Goal: Task Accomplishment & Management: Use online tool/utility

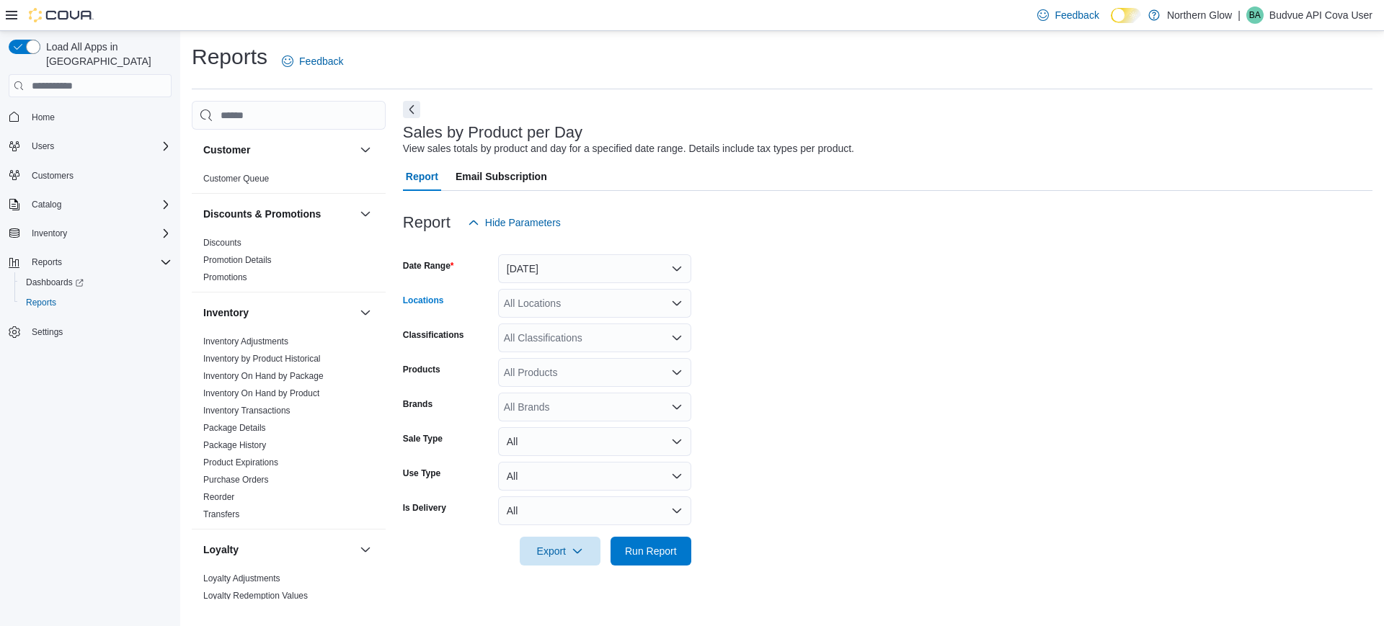
click at [571, 306] on div "All Locations" at bounding box center [594, 303] width 193 height 29
click at [600, 368] on span "[GEOGRAPHIC_DATA][STREET_ADDRESS]" at bounding box center [631, 370] width 205 height 14
click at [571, 267] on button "[DATE]" at bounding box center [594, 268] width 193 height 29
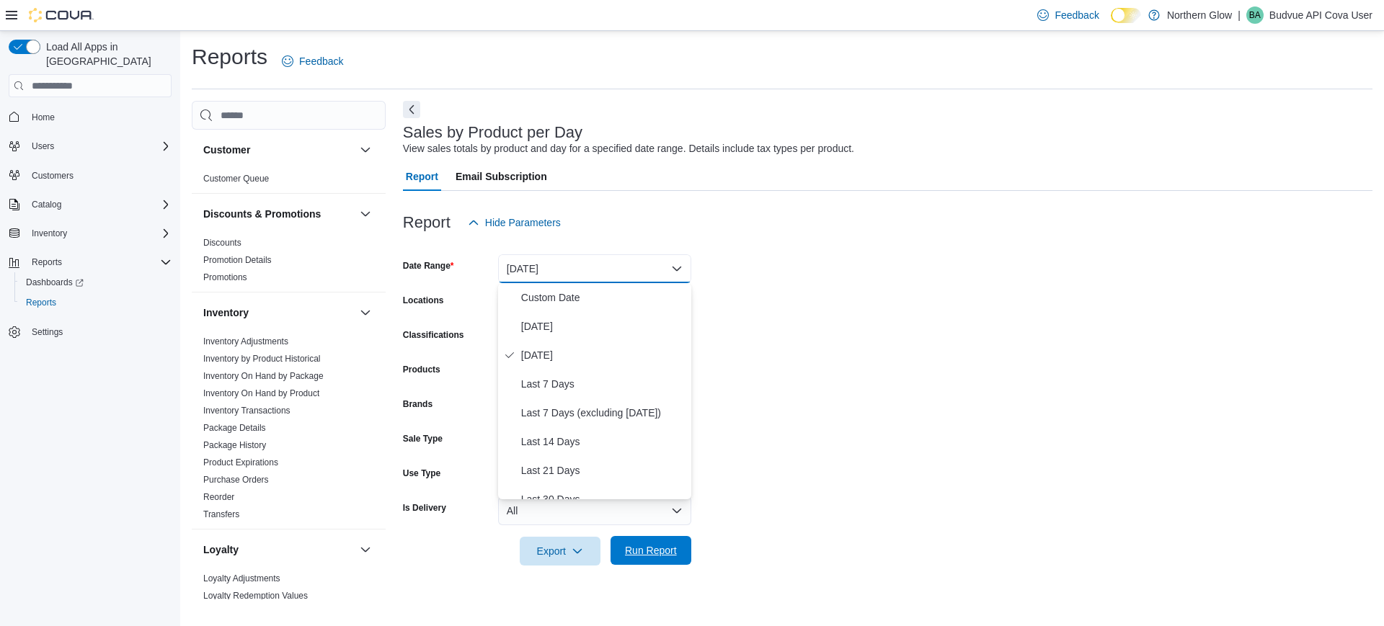
click at [639, 554] on span "Run Report" at bounding box center [651, 550] width 52 height 14
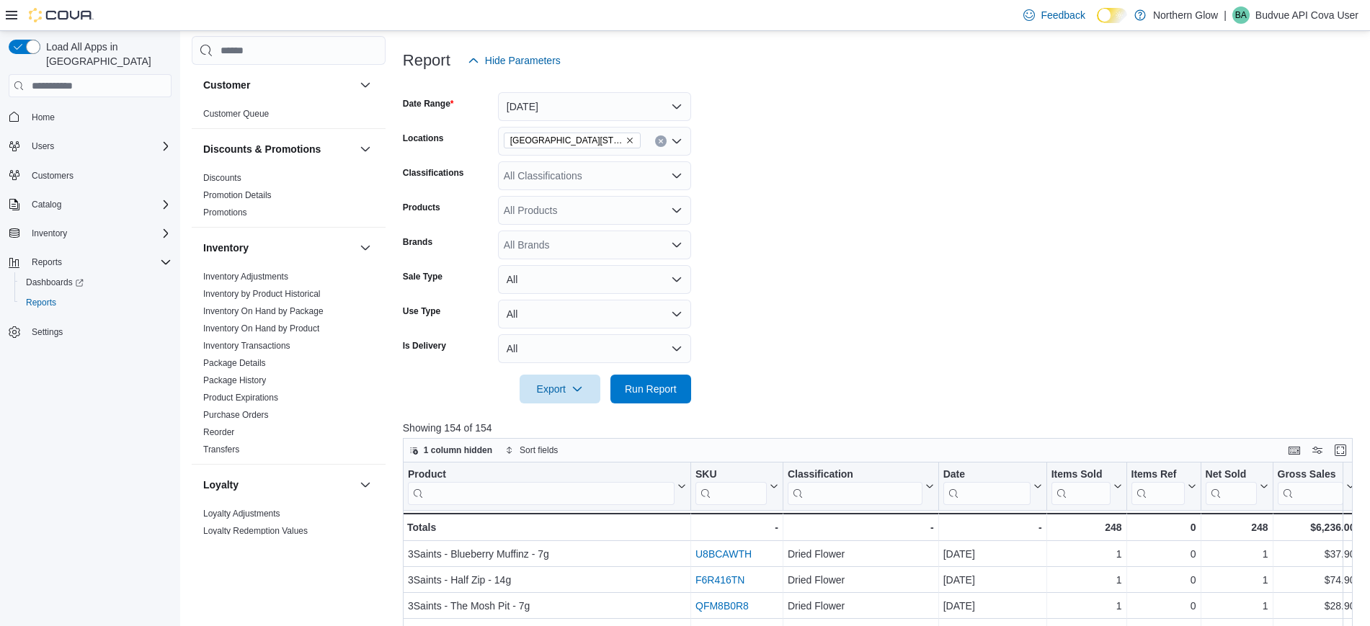
scroll to position [163, 0]
click at [533, 106] on button "[DATE]" at bounding box center [594, 106] width 193 height 29
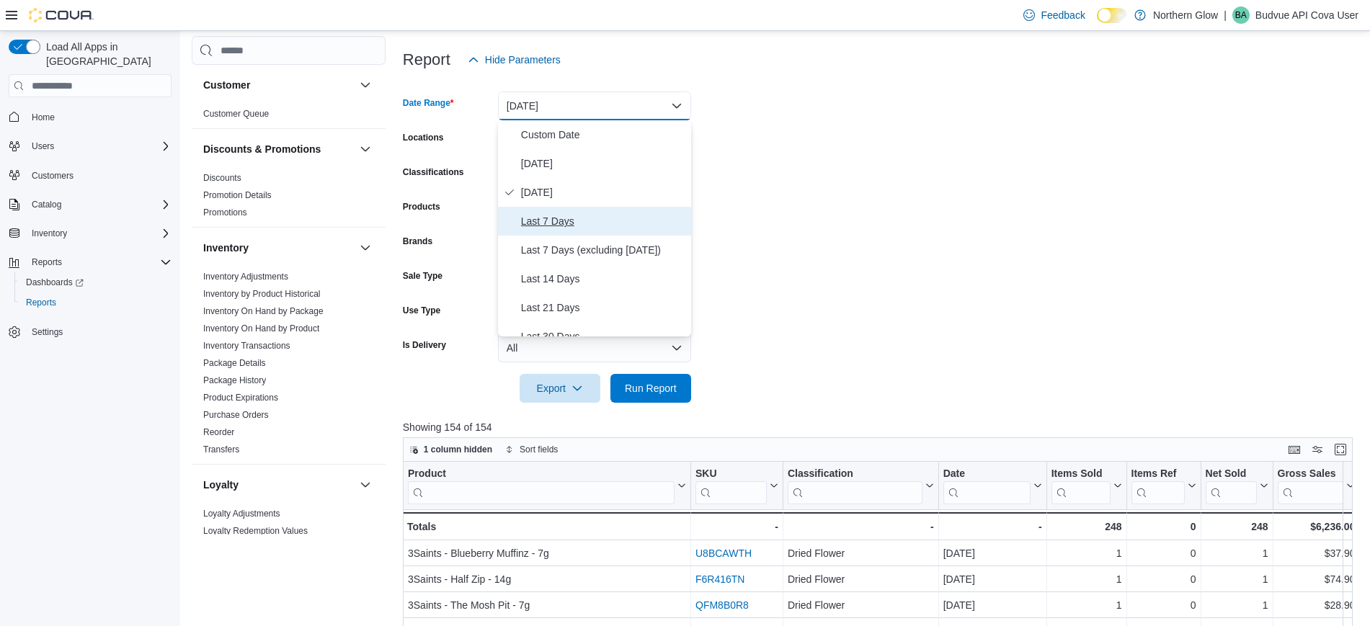
click at [546, 227] on span "Last 7 Days" at bounding box center [603, 221] width 164 height 17
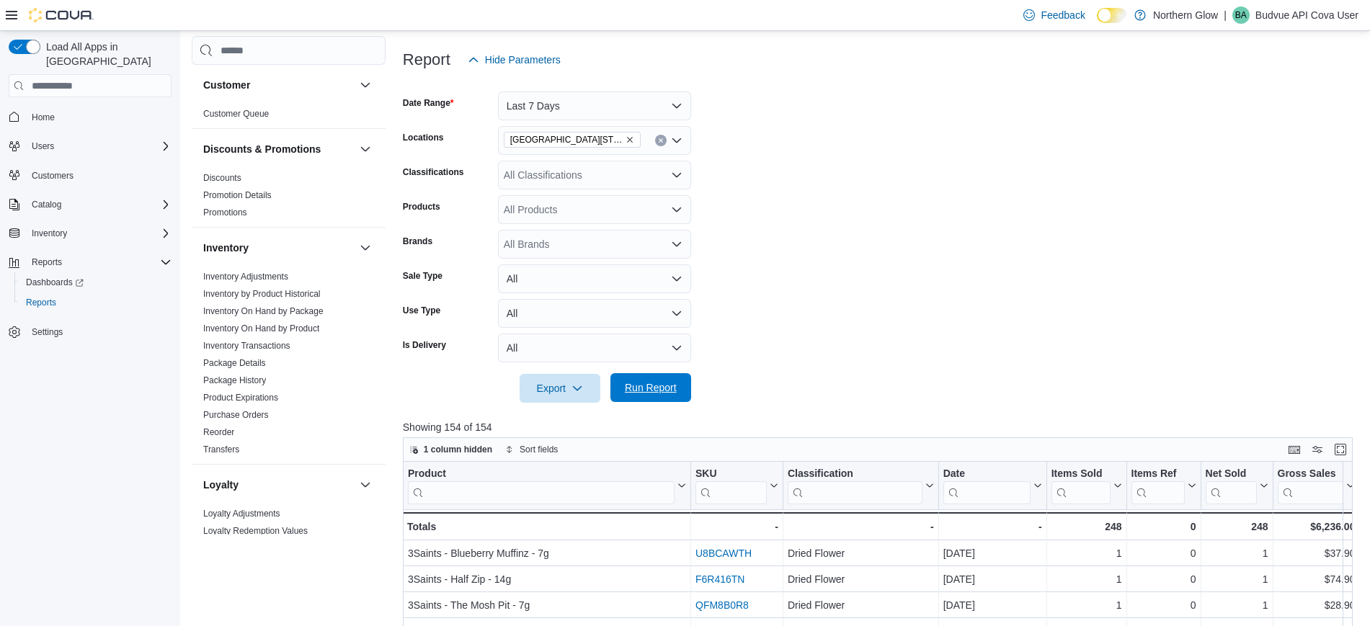
click at [650, 387] on span "Run Report" at bounding box center [651, 388] width 52 height 14
click at [618, 138] on span "[GEOGRAPHIC_DATA][STREET_ADDRESS]" at bounding box center [566, 140] width 112 height 14
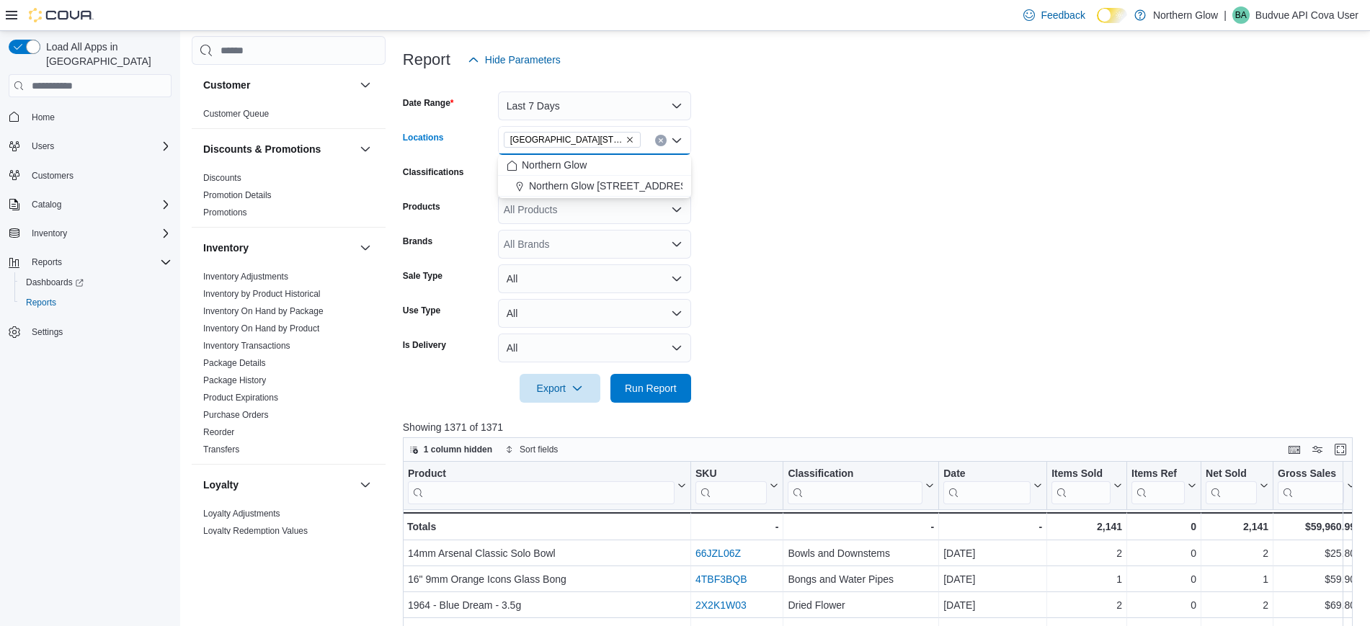
click at [629, 138] on icon "Remove Northern Glow 701 Memorial Ave from selection in this group" at bounding box center [630, 140] width 9 height 9
click at [639, 185] on span "Northern Glow [STREET_ADDRESS][PERSON_NAME]" at bounding box center [654, 186] width 251 height 14
click at [649, 379] on span "Run Report" at bounding box center [650, 387] width 63 height 29
